Goal: Task Accomplishment & Management: Manage account settings

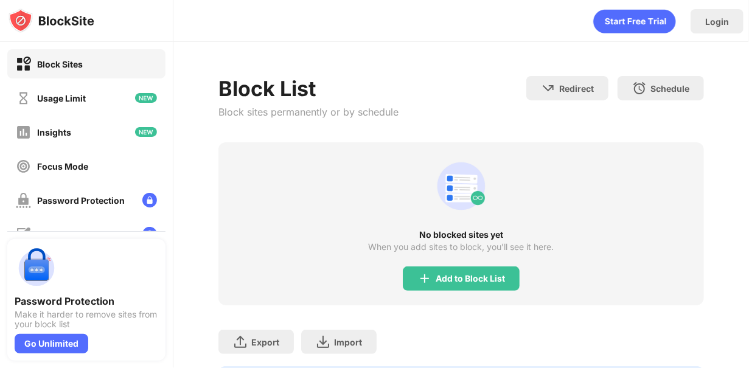
scroll to position [75, 0]
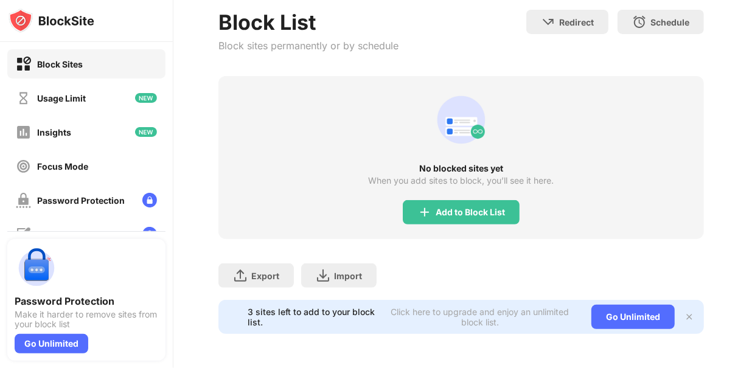
click at [680, 300] on div "3 sites left to add to your block list. Click here to upgrade and enjoy an unli…" at bounding box center [462, 317] width 486 height 34
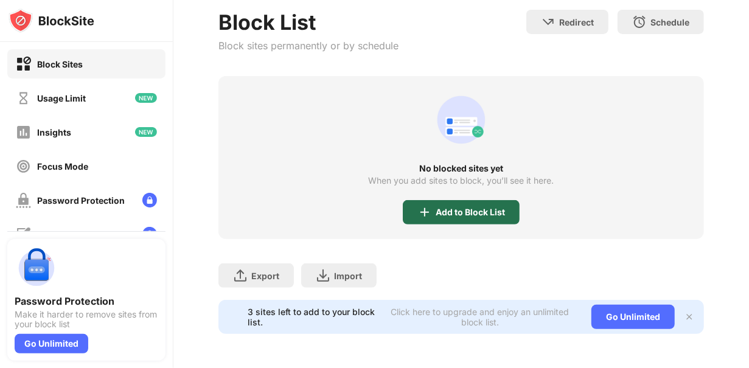
click at [441, 208] on div "Add to Block List" at bounding box center [470, 213] width 69 height 10
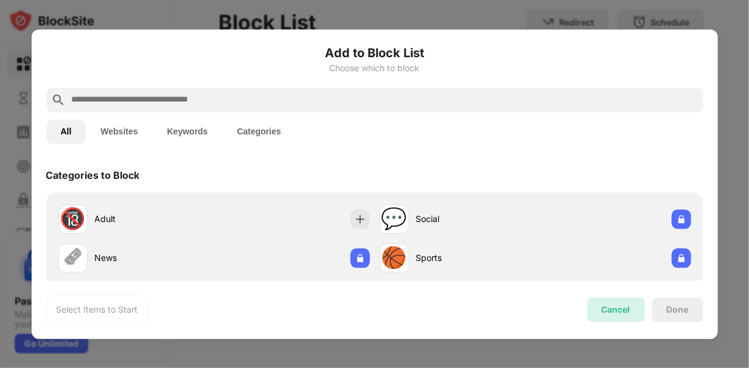
click at [626, 319] on div "Cancel" at bounding box center [616, 310] width 58 height 24
